Goal: Task Accomplishment & Management: Manage account settings

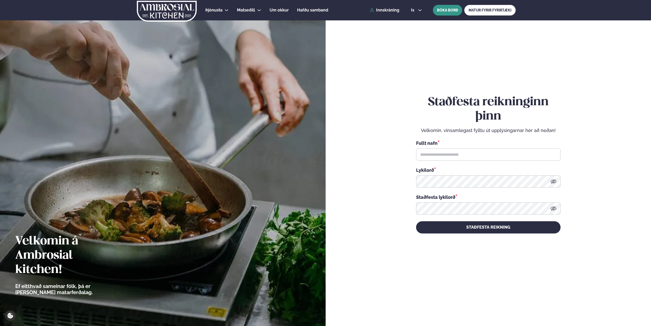
click at [443, 6] on button "BÓKA BORÐ" at bounding box center [447, 10] width 29 height 11
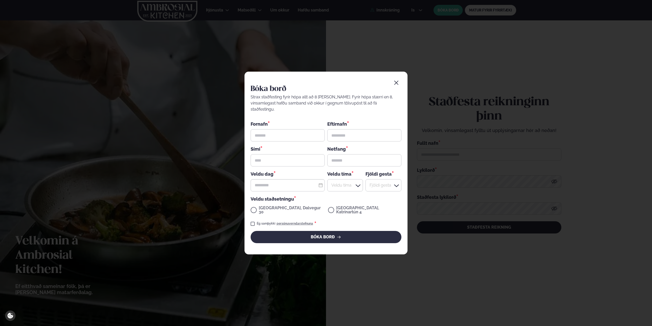
click at [396, 85] on icon "button" at bounding box center [396, 82] width 5 height 5
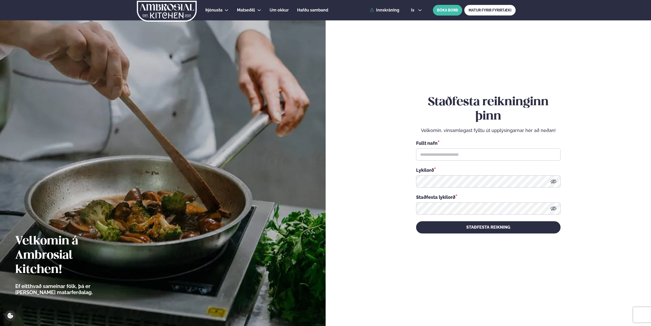
click at [391, 7] on div "Þjónusta Hádegismatur fyrir fyrirtæki Fyrirtækja veitingar Einkapartý Matseðill…" at bounding box center [325, 10] width 411 height 20
click at [388, 11] on link "Innskráning" at bounding box center [384, 10] width 29 height 5
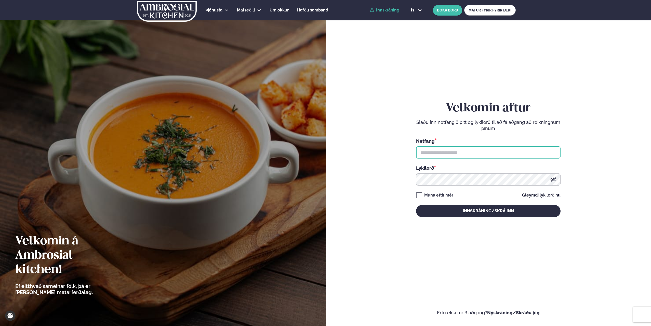
click at [435, 150] on input "text" at bounding box center [488, 152] width 144 height 12
type input "**********"
click at [416, 205] on button "Innskráning/Skrá inn" at bounding box center [488, 211] width 144 height 12
